Goal: Task Accomplishment & Management: Manage account settings

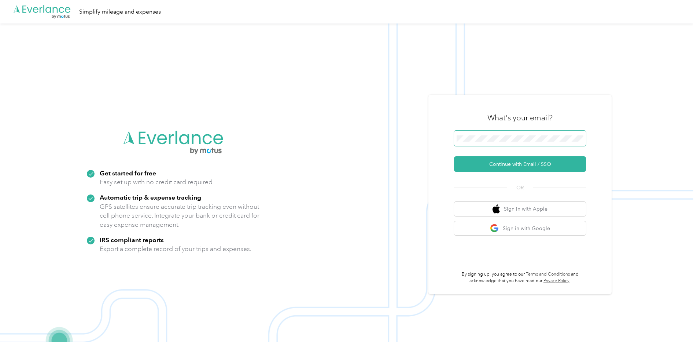
click at [526, 135] on span at bounding box center [520, 137] width 132 height 15
click at [522, 163] on button "Continue with Email / SSO" at bounding box center [520, 163] width 132 height 15
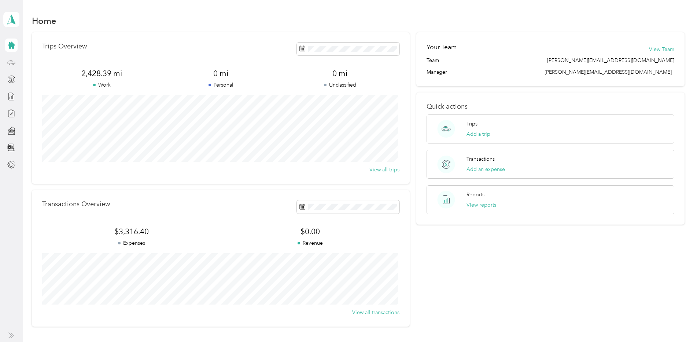
click at [8, 66] on icon at bounding box center [11, 62] width 8 height 8
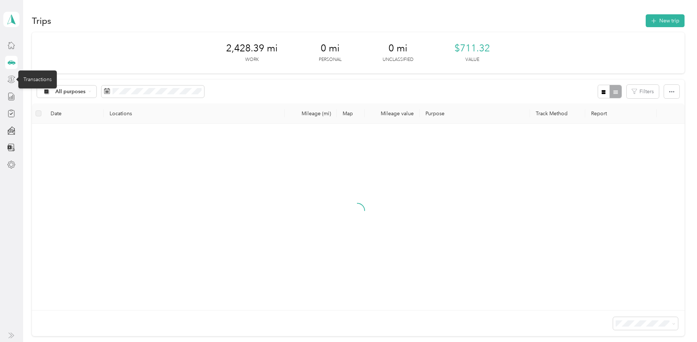
click at [15, 80] on icon at bounding box center [11, 79] width 8 height 8
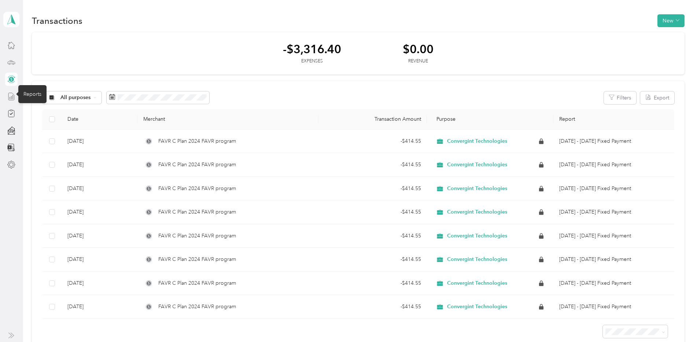
click at [12, 95] on icon at bounding box center [11, 96] width 8 height 8
